Goal: Transaction & Acquisition: Purchase product/service

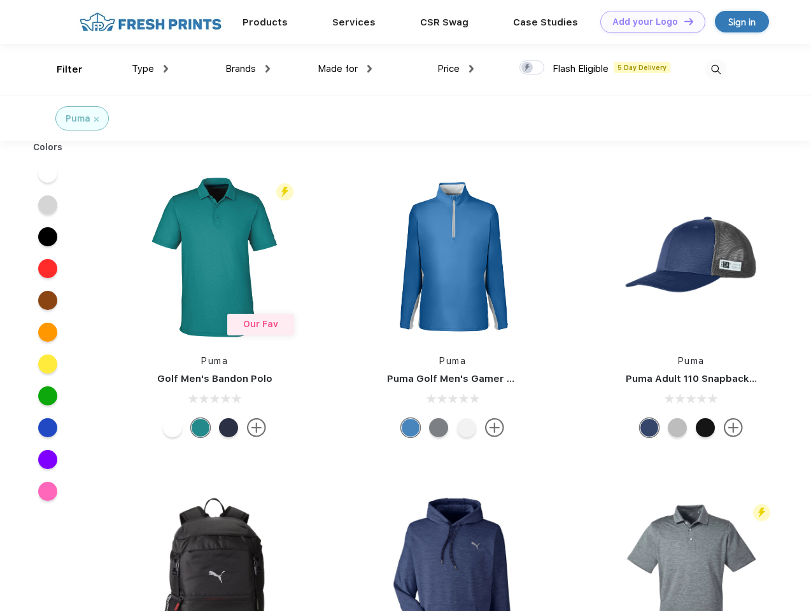
scroll to position [1, 0]
click at [648, 22] on link "Add your Logo Design Tool" at bounding box center [652, 22] width 105 height 22
click at [0, 0] on div "Design Tool" at bounding box center [0, 0] width 0 height 0
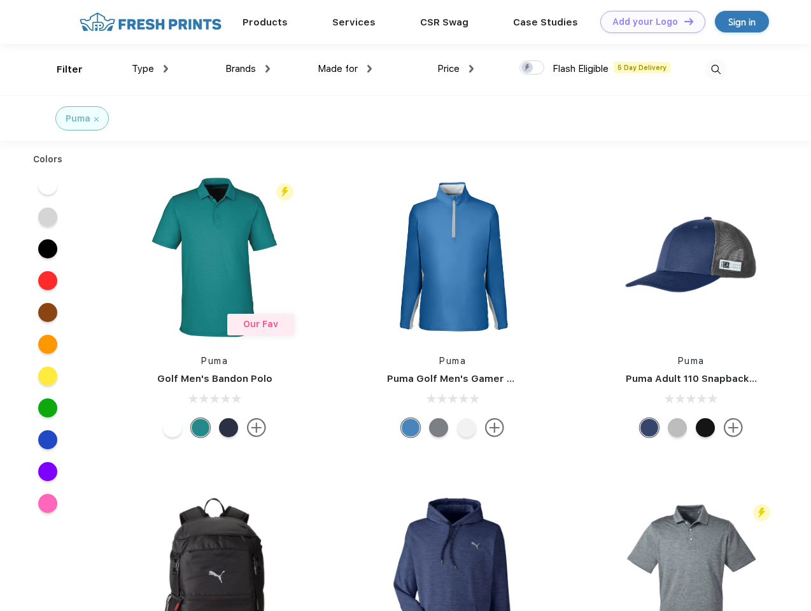
click at [683, 21] on link "Add your Logo Design Tool" at bounding box center [652, 22] width 105 height 22
click at [61, 69] on div "Filter" at bounding box center [70, 69] width 26 height 15
click at [150, 69] on span "Type" at bounding box center [143, 68] width 22 height 11
click at [248, 69] on span "Brands" at bounding box center [240, 68] width 31 height 11
click at [345, 69] on span "Made for" at bounding box center [338, 68] width 40 height 11
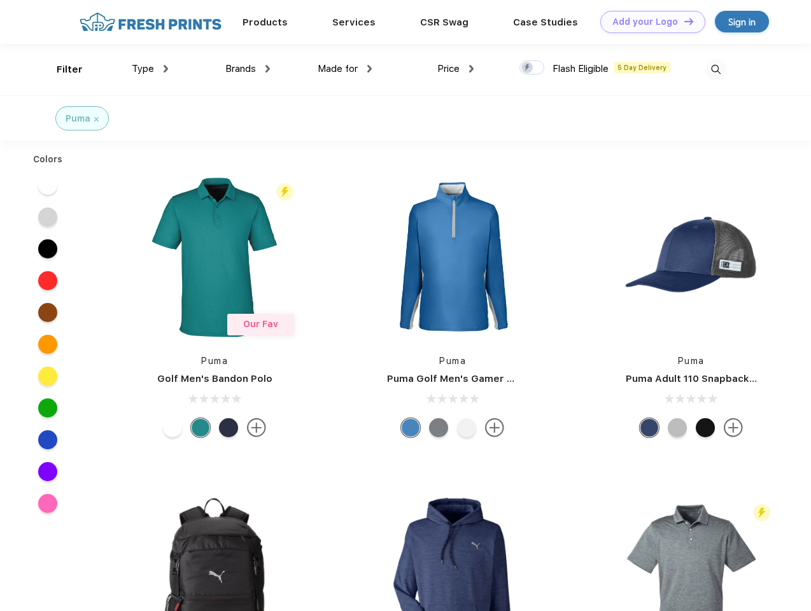
click at [456, 69] on span "Price" at bounding box center [448, 68] width 22 height 11
click at [532, 68] on div at bounding box center [532, 67] width 25 height 14
click at [528, 68] on input "checkbox" at bounding box center [524, 64] width 8 height 8
click at [716, 69] on img at bounding box center [715, 69] width 21 height 21
